Goal: Navigation & Orientation: Find specific page/section

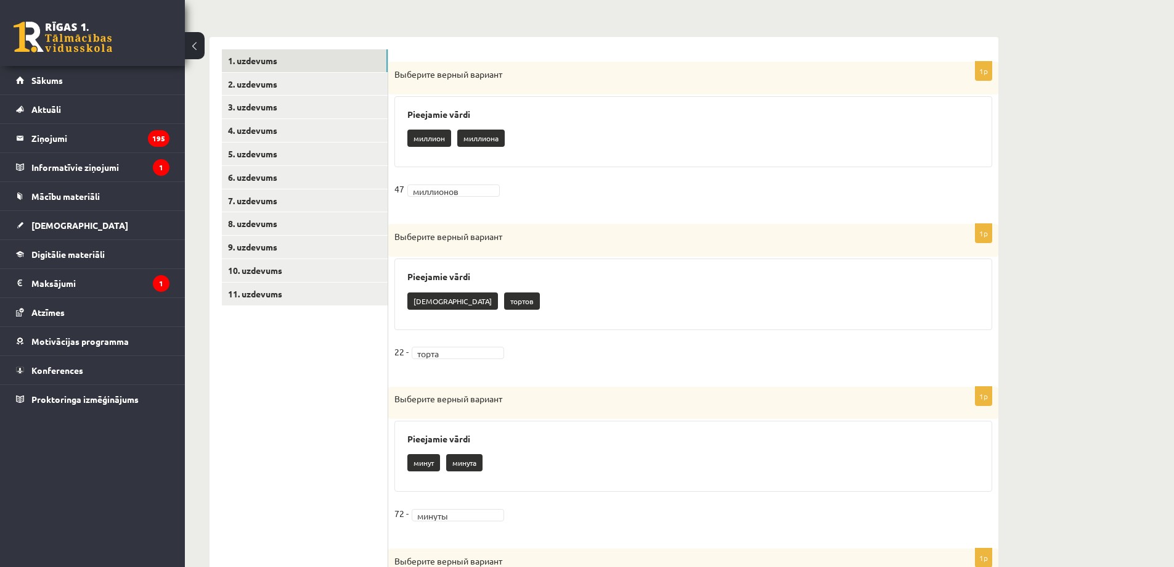
scroll to position [202, 0]
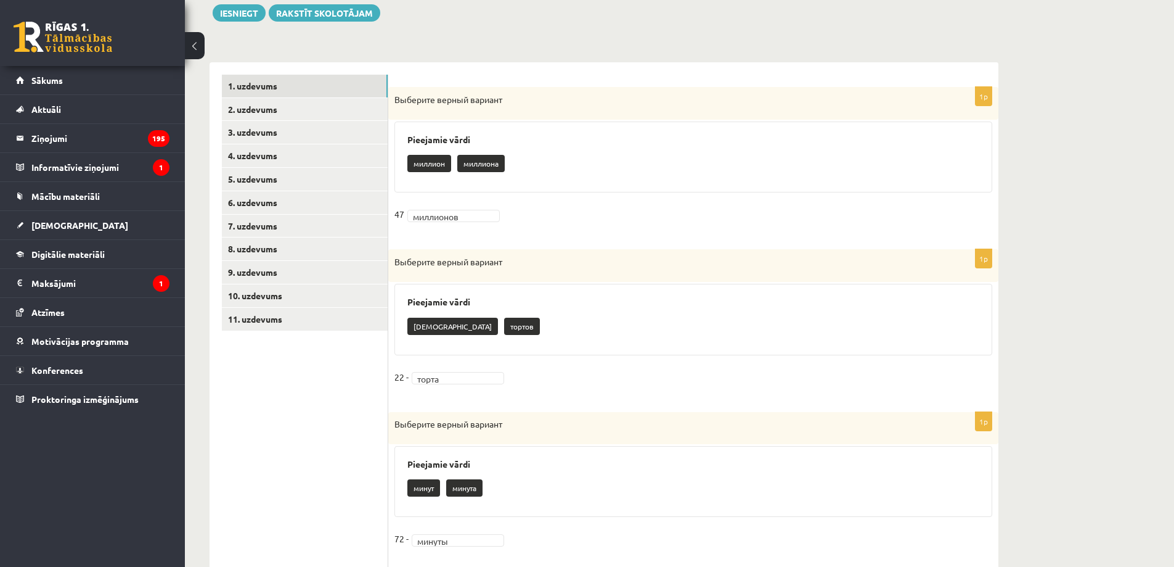
click at [82, 53] on div "0 Dāvanas 416 mP 370 xp" at bounding box center [92, 33] width 185 height 66
click at [81, 41] on link at bounding box center [63, 37] width 99 height 31
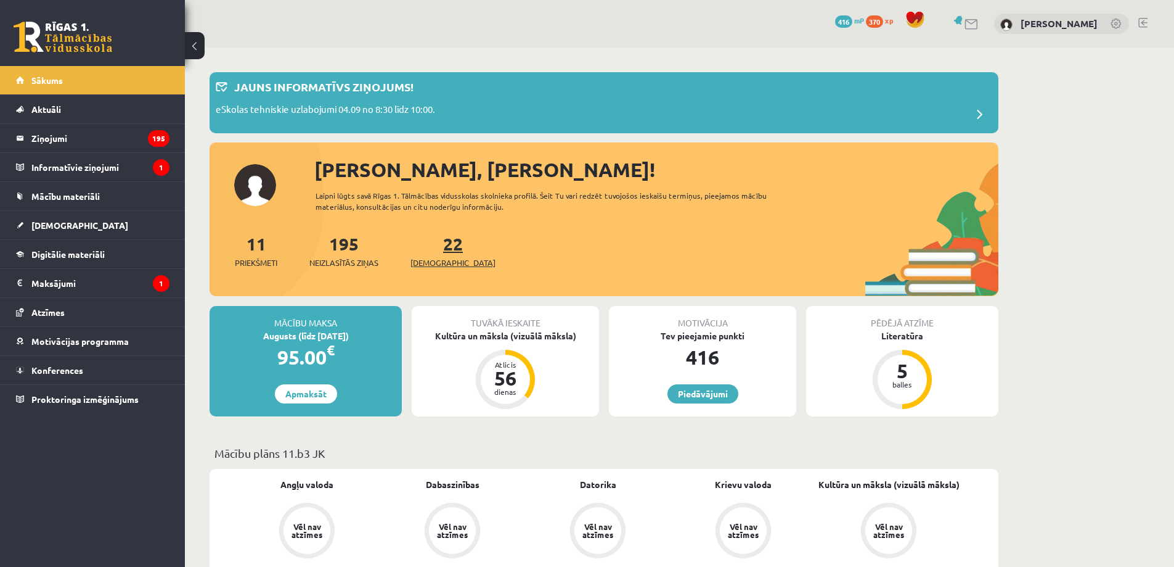
click at [436, 256] on span "[DEMOGRAPHIC_DATA]" at bounding box center [453, 262] width 85 height 12
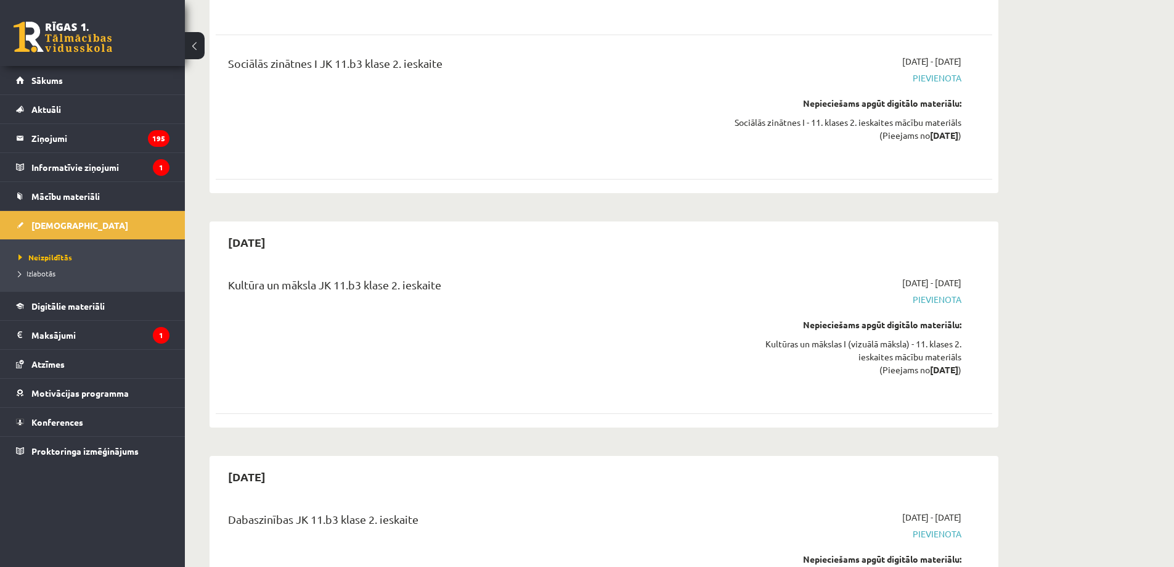
scroll to position [7479, 0]
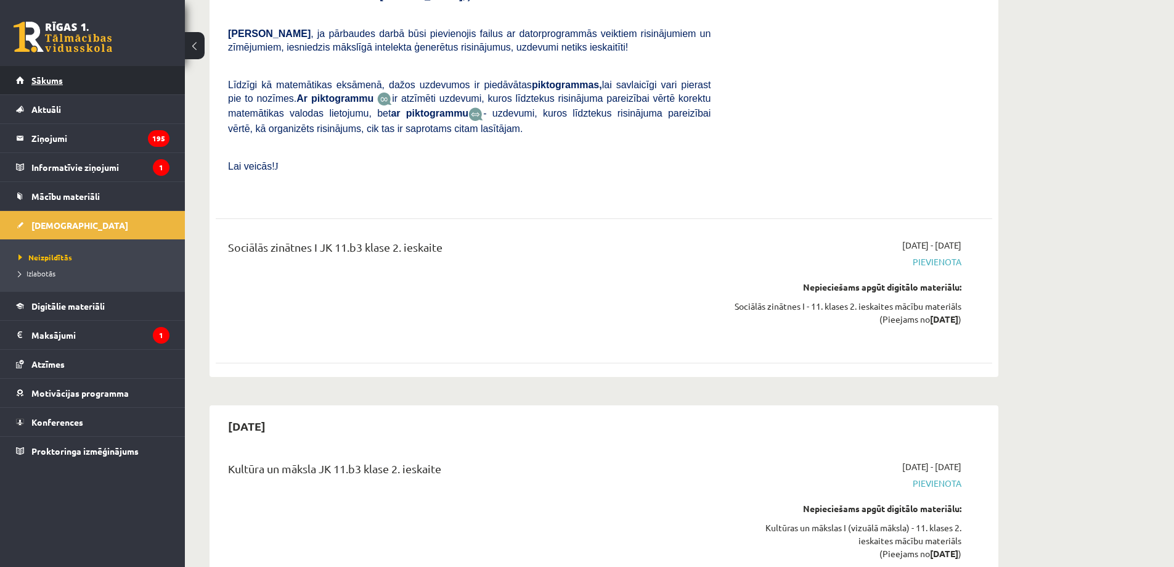
click at [129, 91] on link "Sākums" at bounding box center [92, 80] width 153 height 28
